Goal: Task Accomplishment & Management: Use online tool/utility

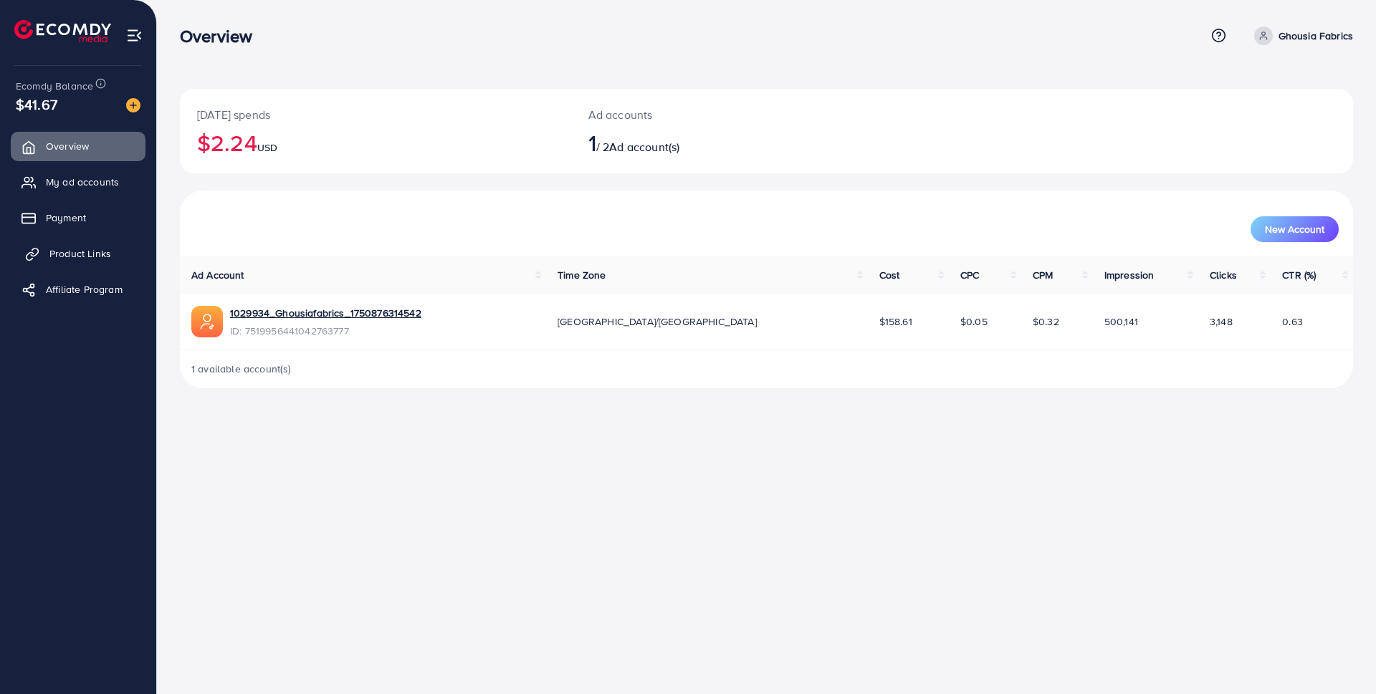
click at [77, 250] on span "Product Links" at bounding box center [80, 254] width 62 height 14
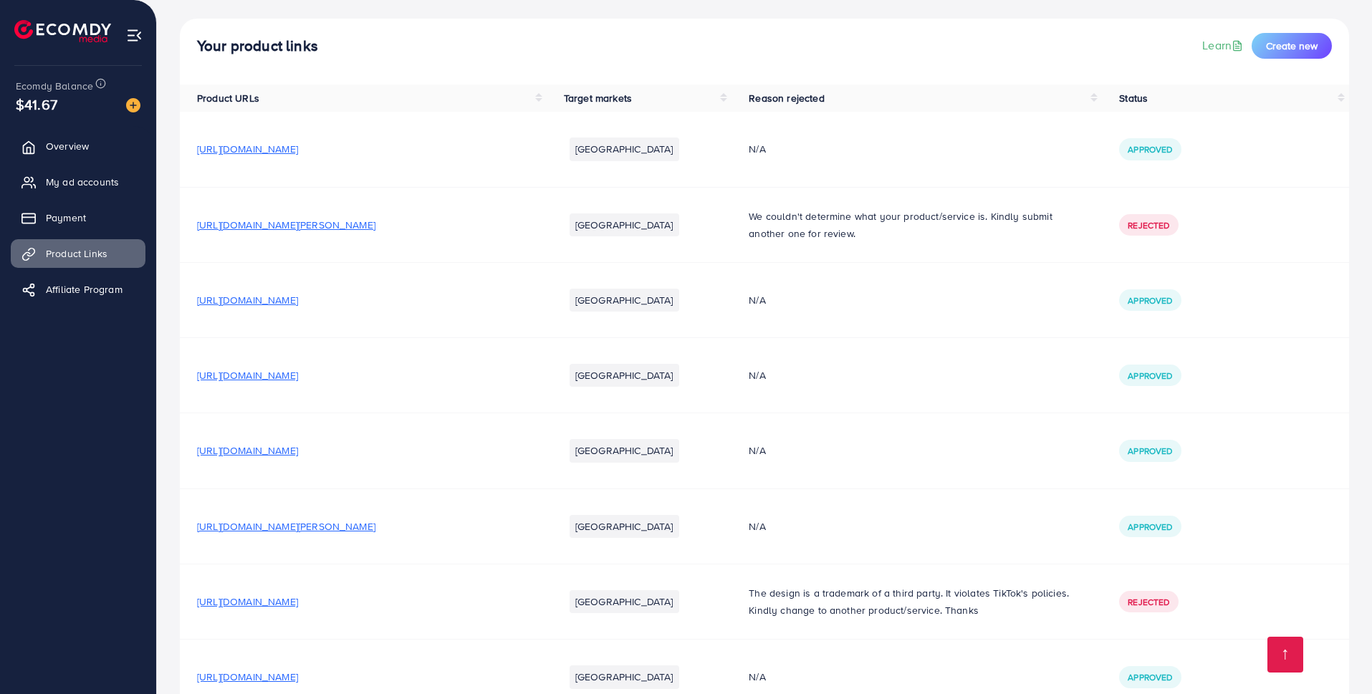
scroll to position [156, 0]
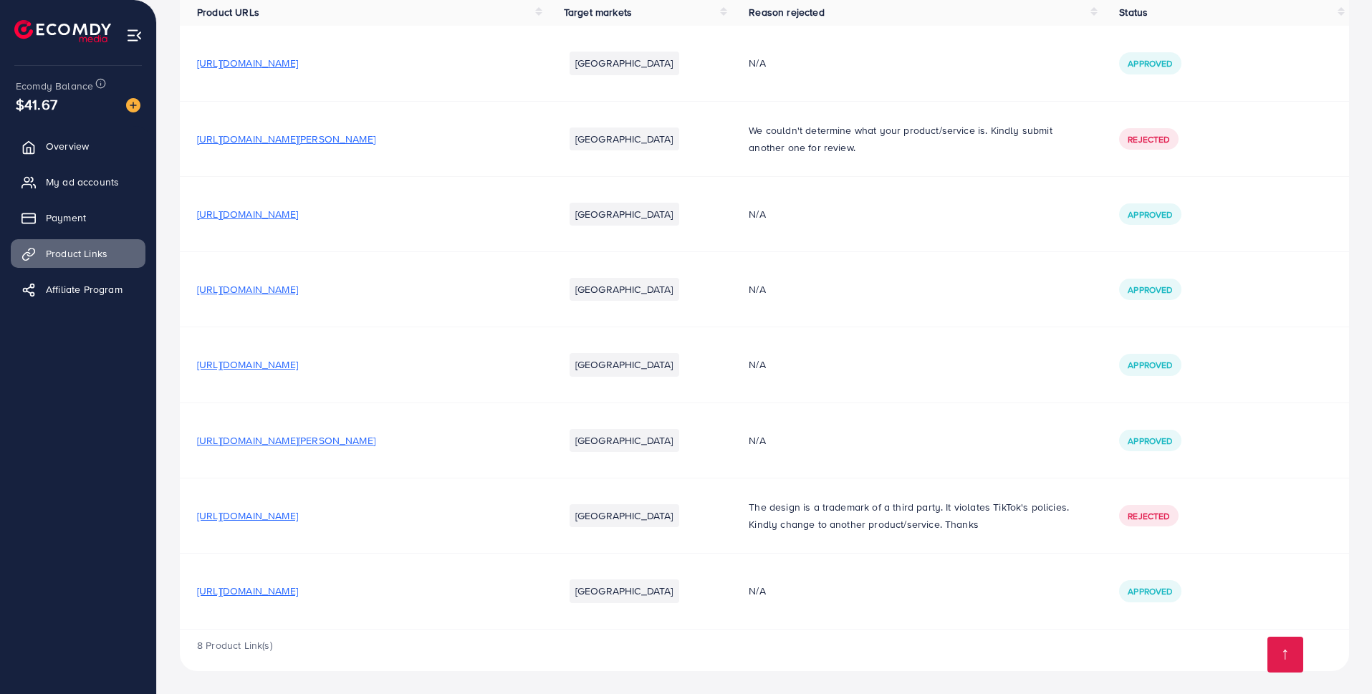
drag, startPoint x: 407, startPoint y: 595, endPoint x: 183, endPoint y: 586, distance: 224.5
click at [181, 584] on td "[URL][DOMAIN_NAME]" at bounding box center [363, 591] width 367 height 75
copy span "[URL][DOMAIN_NAME]"
click at [515, 114] on td "[URL][DOMAIN_NAME][PERSON_NAME]" at bounding box center [363, 138] width 367 height 75
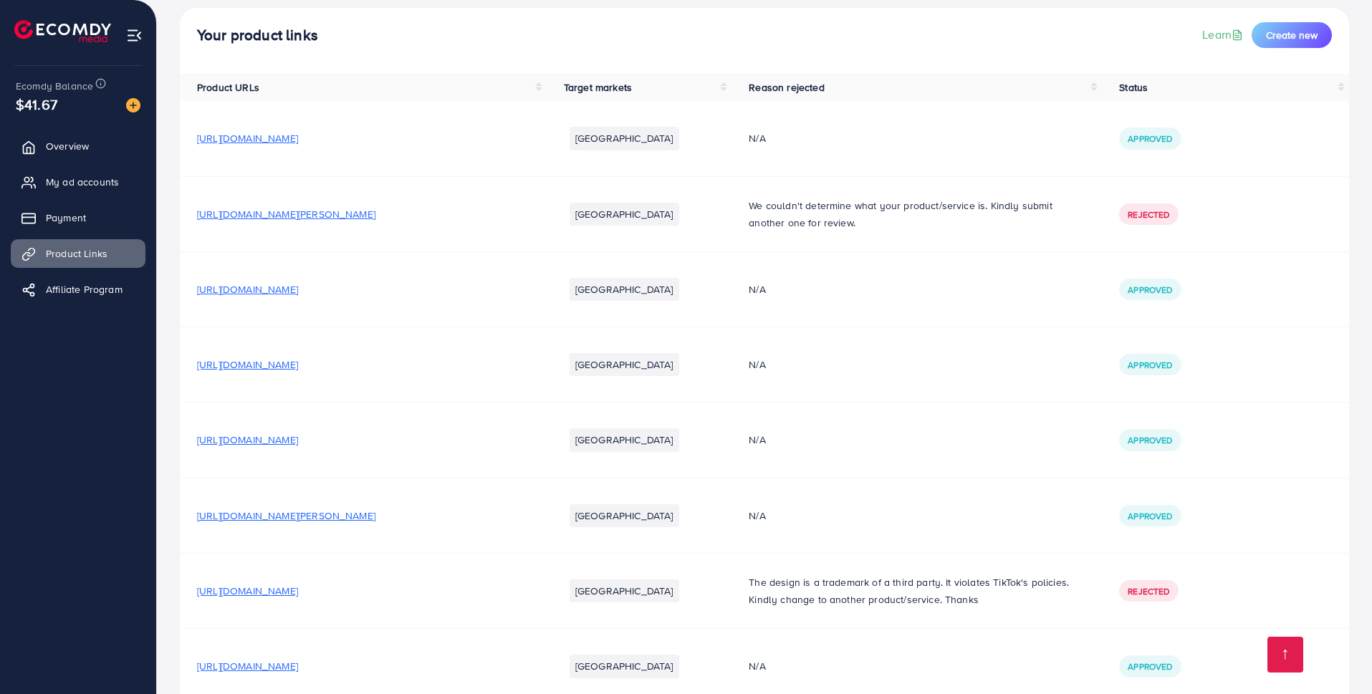
scroll to position [0, 0]
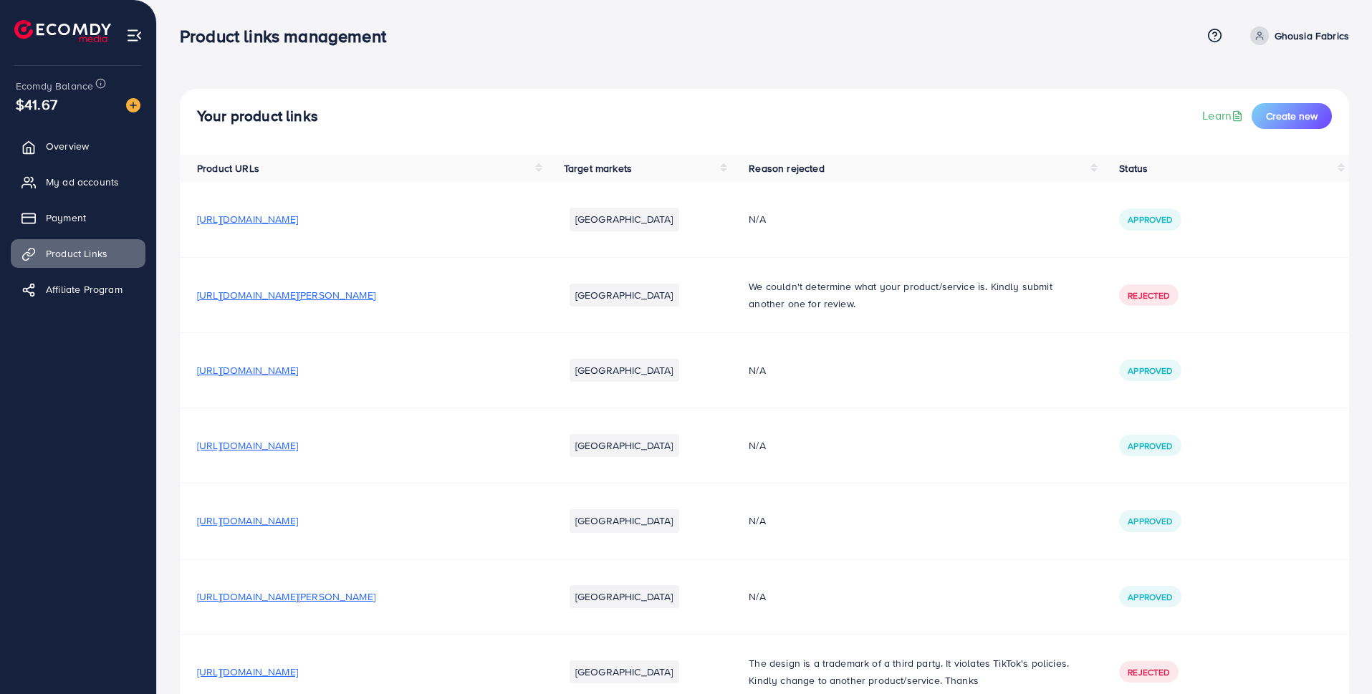
click at [298, 219] on span "[URL][DOMAIN_NAME]" at bounding box center [247, 219] width 101 height 14
click at [295, 219] on span "[URL][DOMAIN_NAME]" at bounding box center [247, 219] width 101 height 14
click at [298, 372] on span "[URL][DOMAIN_NAME]" at bounding box center [247, 370] width 101 height 14
click at [298, 444] on span "[URL][DOMAIN_NAME]" at bounding box center [247, 446] width 101 height 14
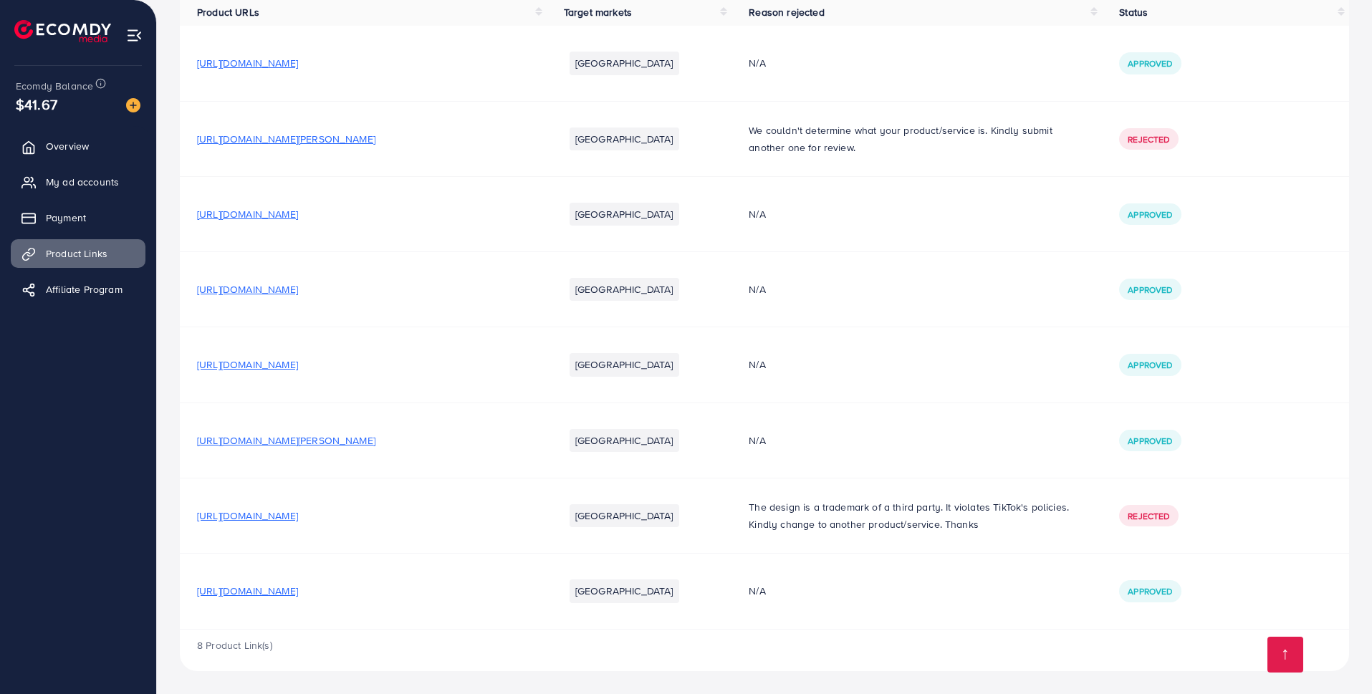
click at [351, 583] on td "[URL][DOMAIN_NAME]" at bounding box center [363, 591] width 367 height 75
click at [298, 586] on span "[URL][DOMAIN_NAME]" at bounding box center [247, 591] width 101 height 14
click at [298, 515] on span "[URL][DOMAIN_NAME]" at bounding box center [247, 516] width 101 height 14
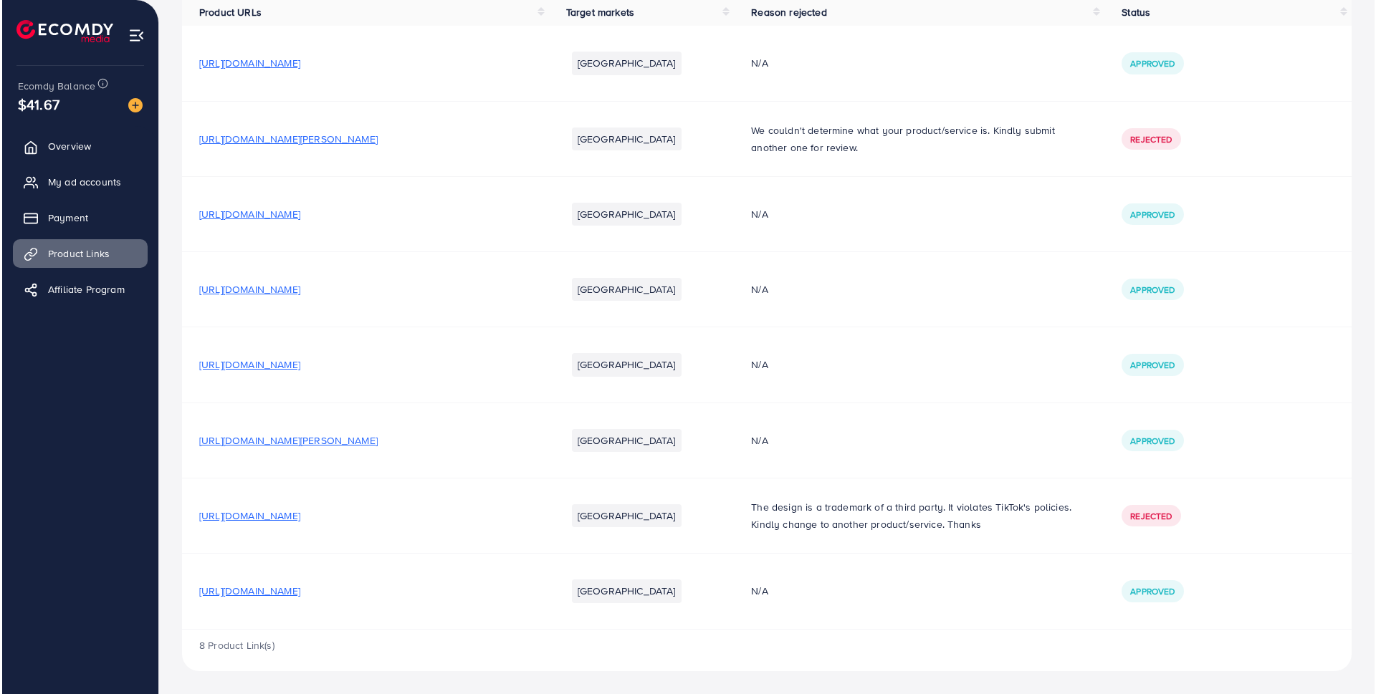
scroll to position [0, 0]
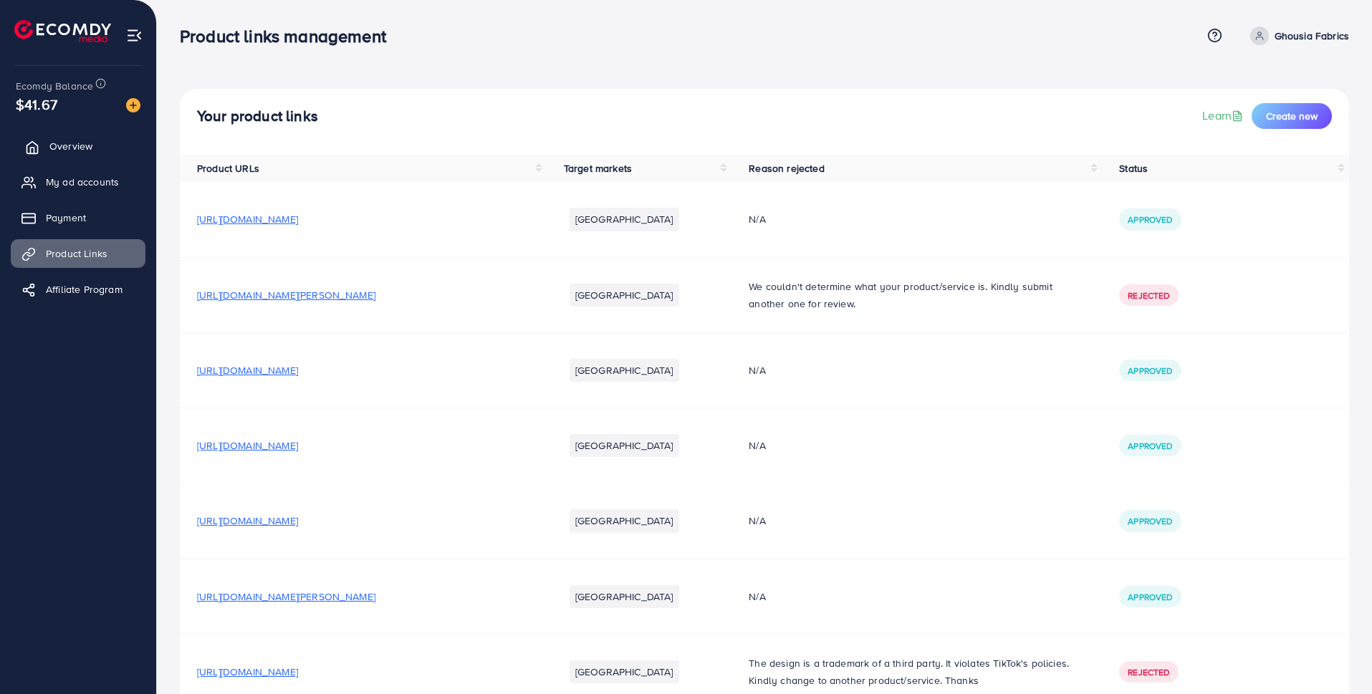
click at [82, 140] on span "Overview" at bounding box center [70, 146] width 43 height 14
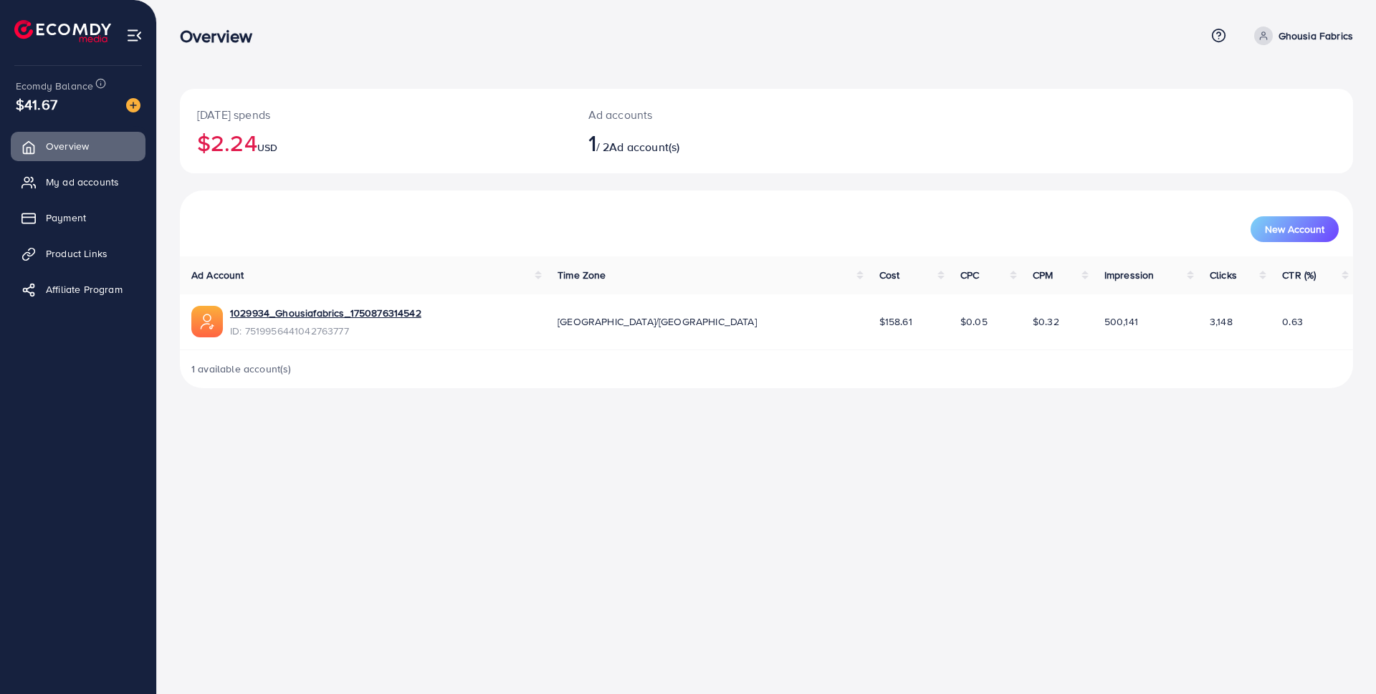
click at [80, 198] on ul "Overview My ad accounts Payment Product Links Affiliate Program" at bounding box center [78, 222] width 156 height 193
click at [80, 186] on span "My ad accounts" at bounding box center [85, 182] width 73 height 14
